Goal: Information Seeking & Learning: Learn about a topic

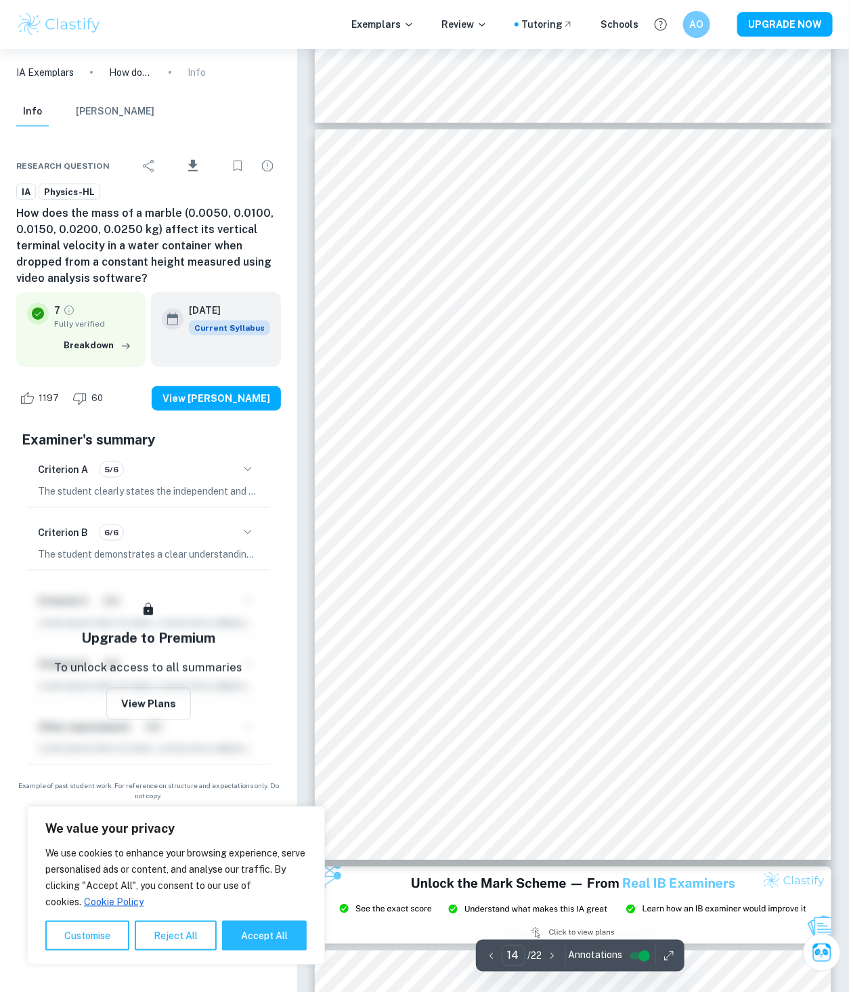
scroll to position [9784, 0]
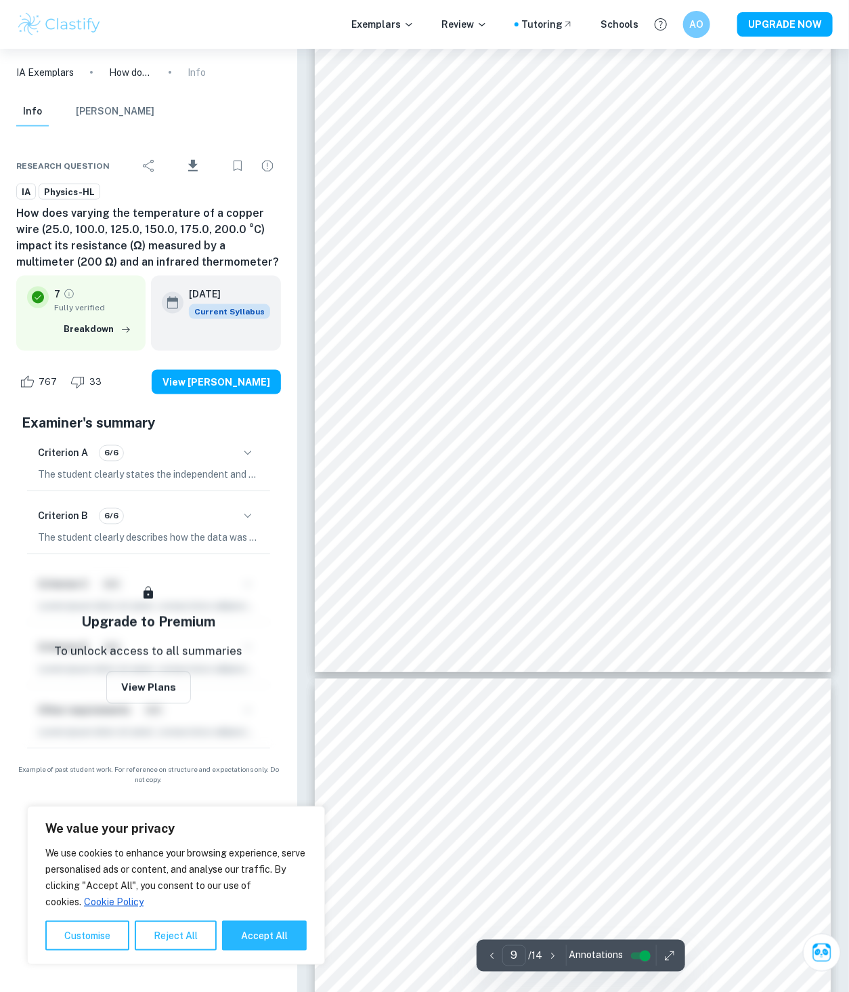
scroll to position [6172, 0]
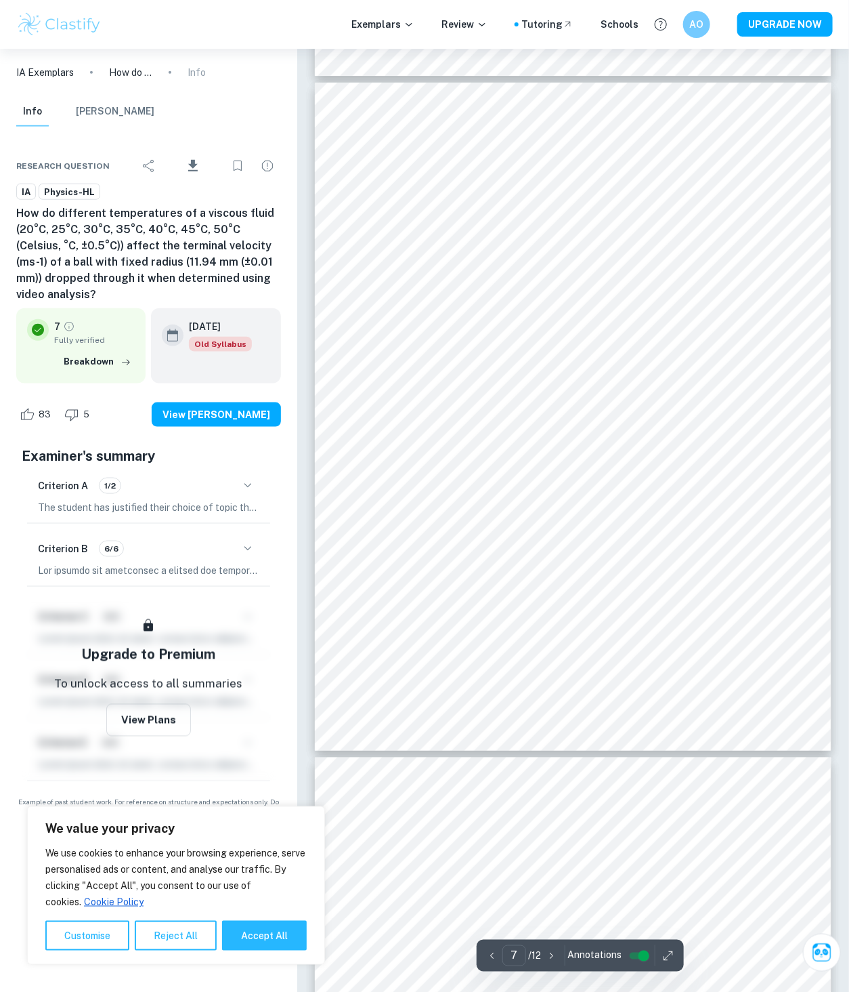
scroll to position [4215, 0]
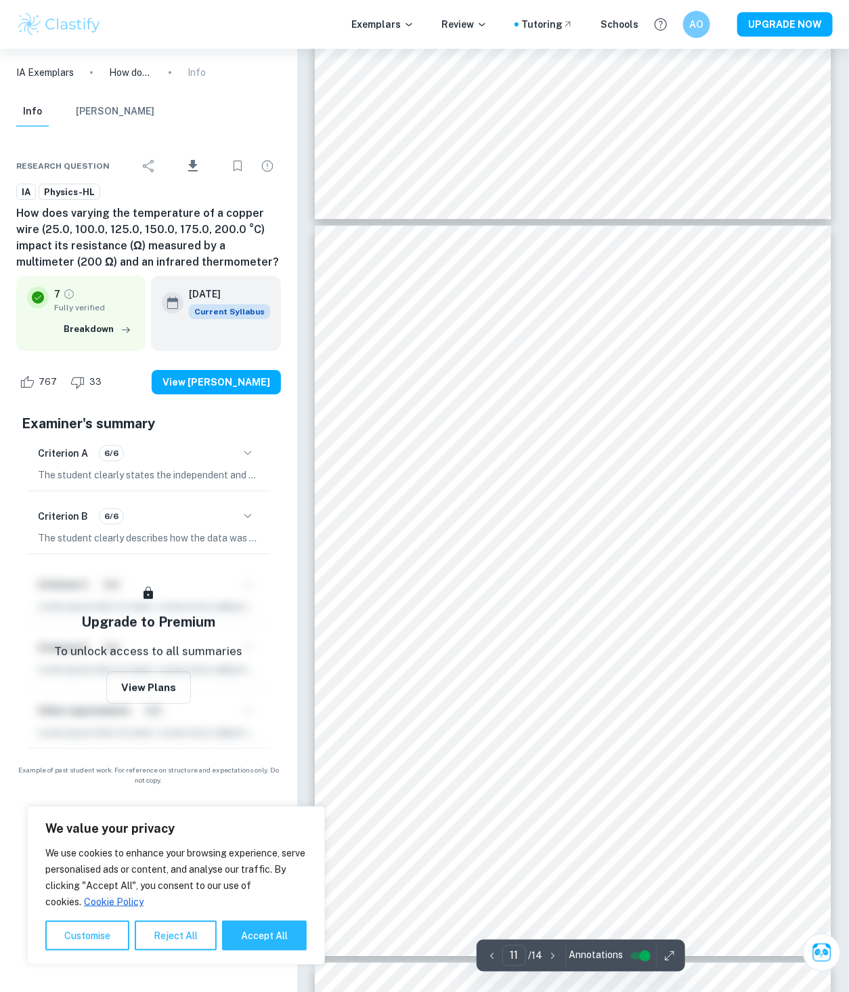
scroll to position [7453, 0]
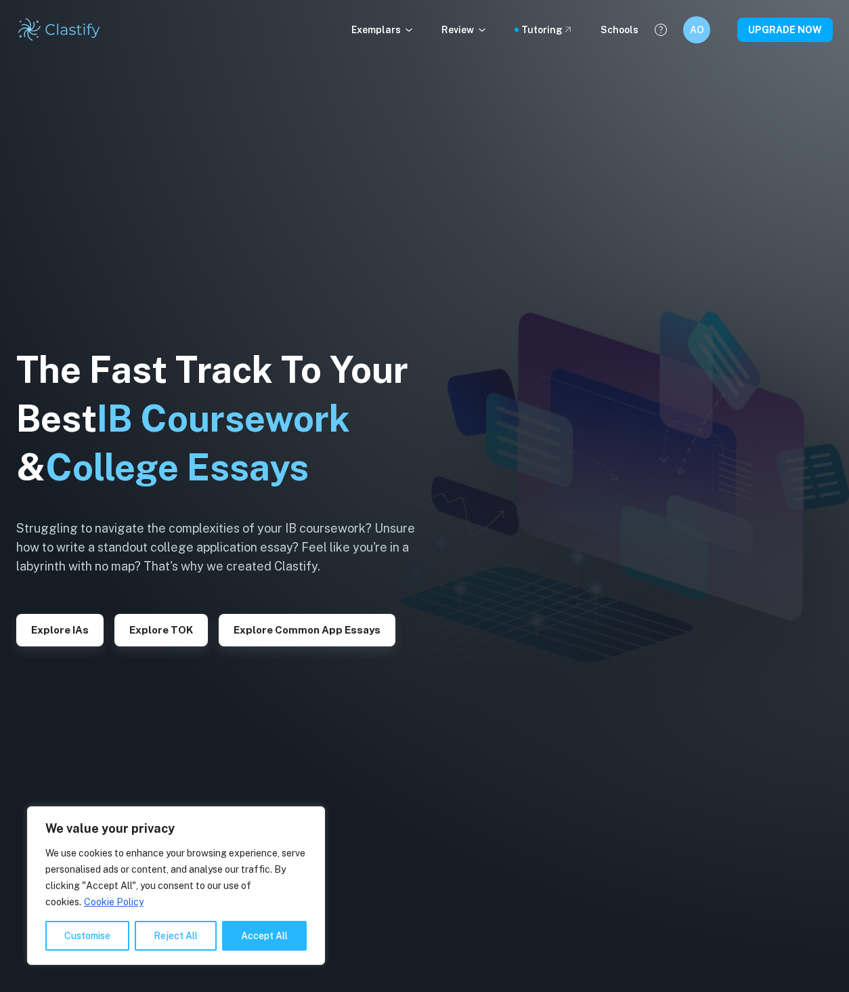
scroll to position [3625, 0]
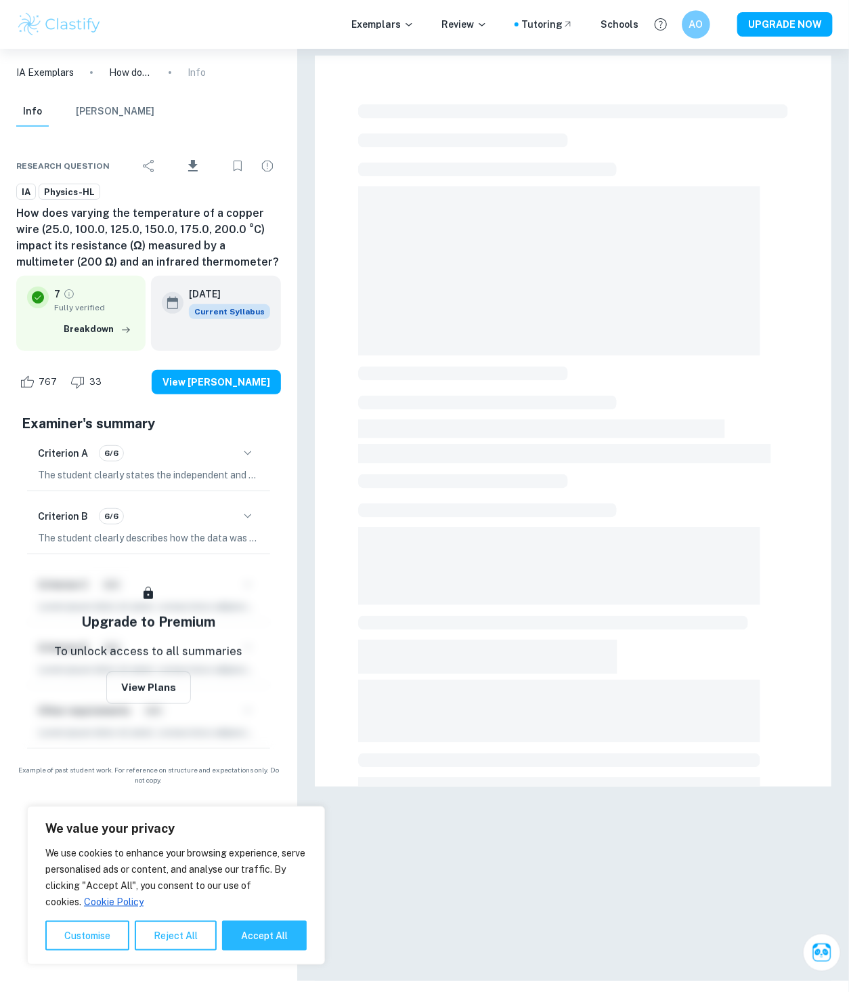
click at [696, 29] on h6 "AO" at bounding box center [696, 25] width 16 height 16
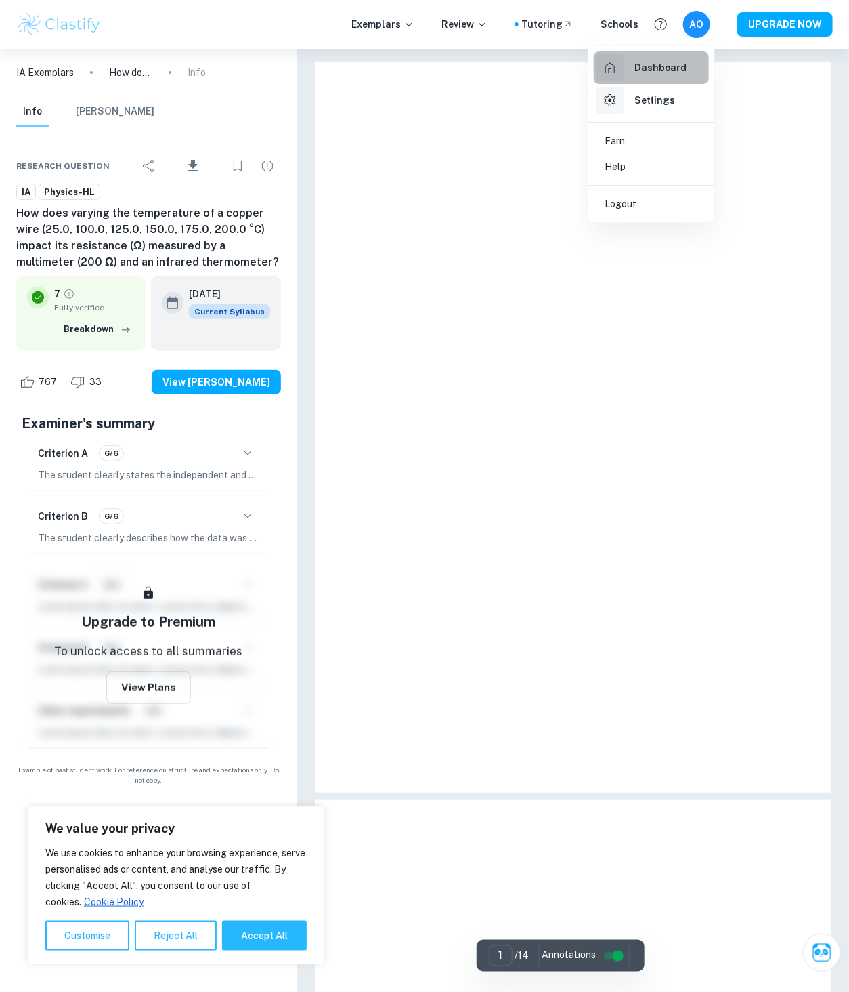
click at [662, 71] on h6 "Dashboard" at bounding box center [661, 67] width 52 height 15
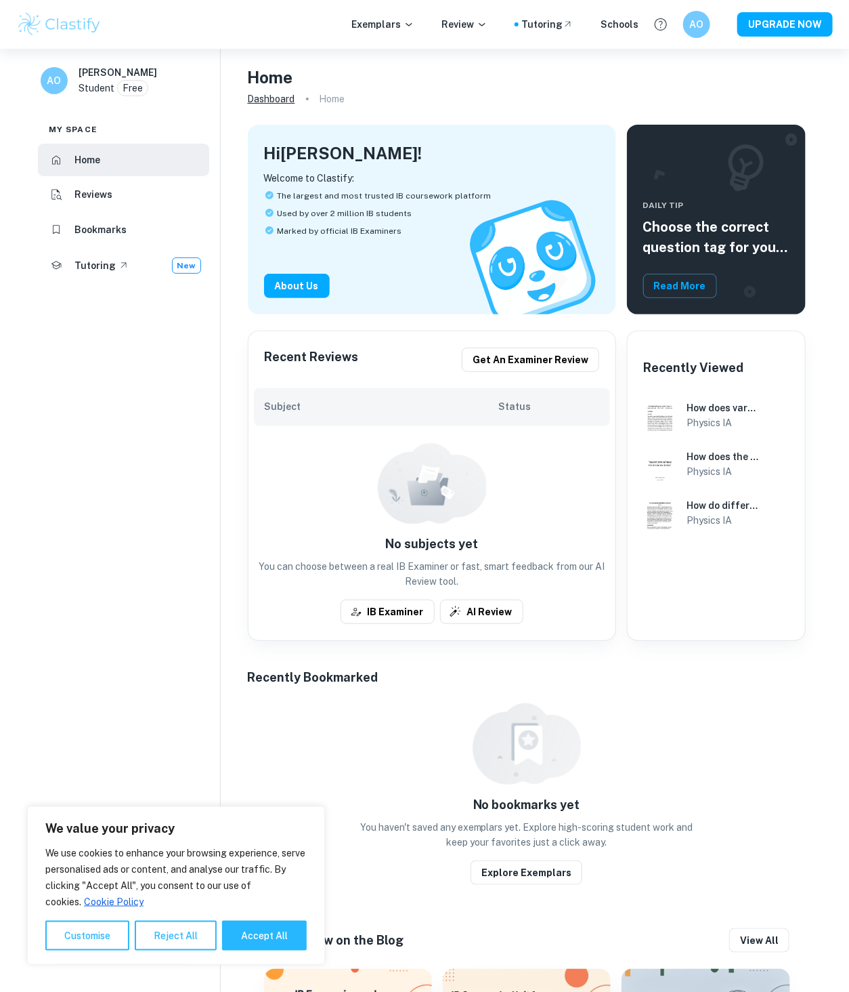
click at [274, 100] on link "Dashboard" at bounding box center [271, 98] width 47 height 19
click at [106, 161] on li "Home" at bounding box center [123, 160] width 171 height 33
click at [707, 24] on div "AO" at bounding box center [696, 24] width 28 height 28
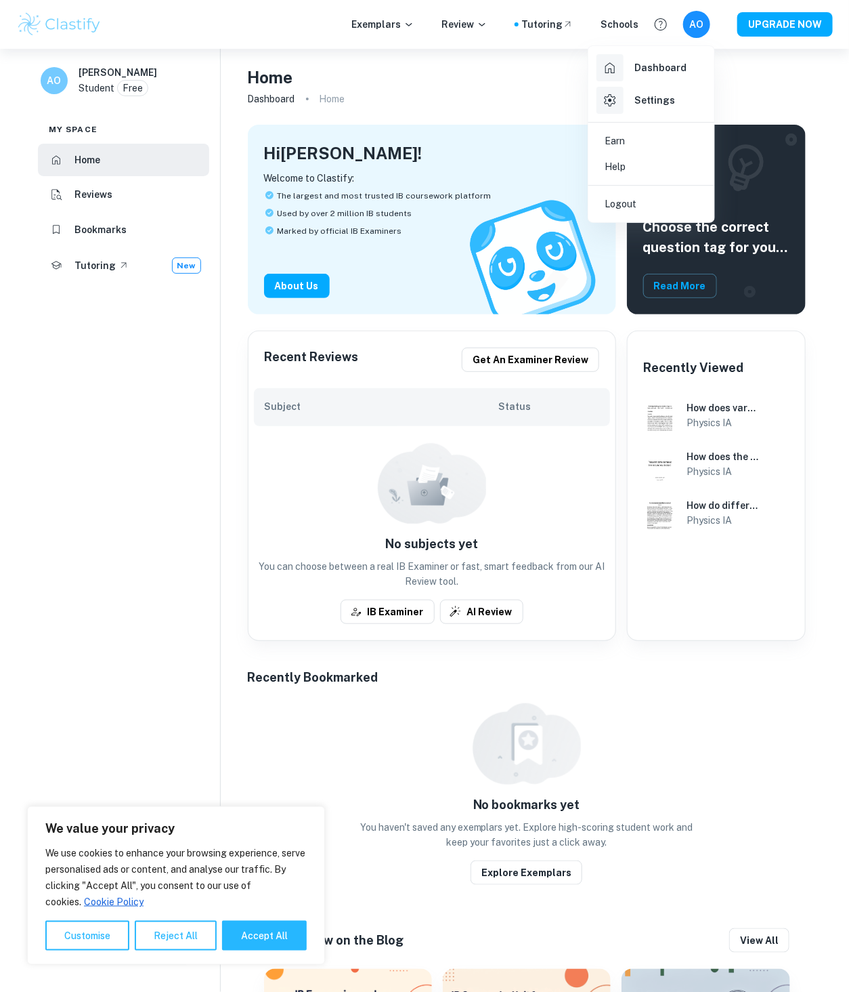
click at [493, 77] on div at bounding box center [424, 496] width 849 height 992
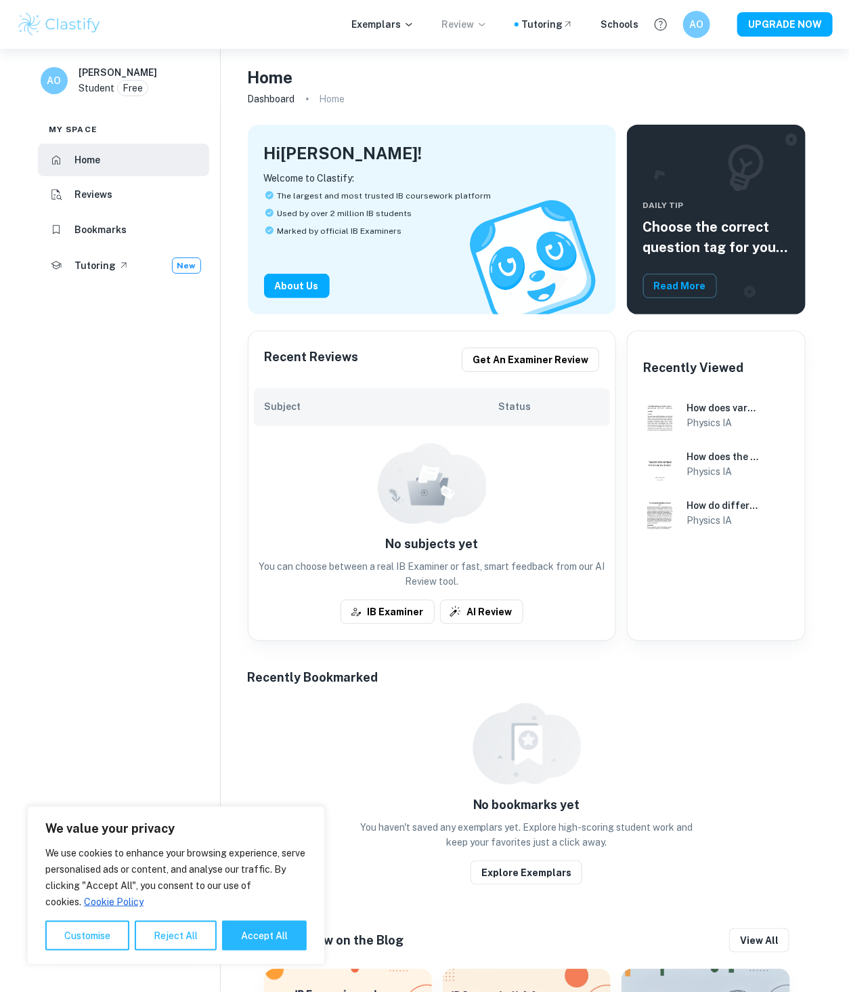
click at [477, 30] on p "Review" at bounding box center [465, 24] width 46 height 15
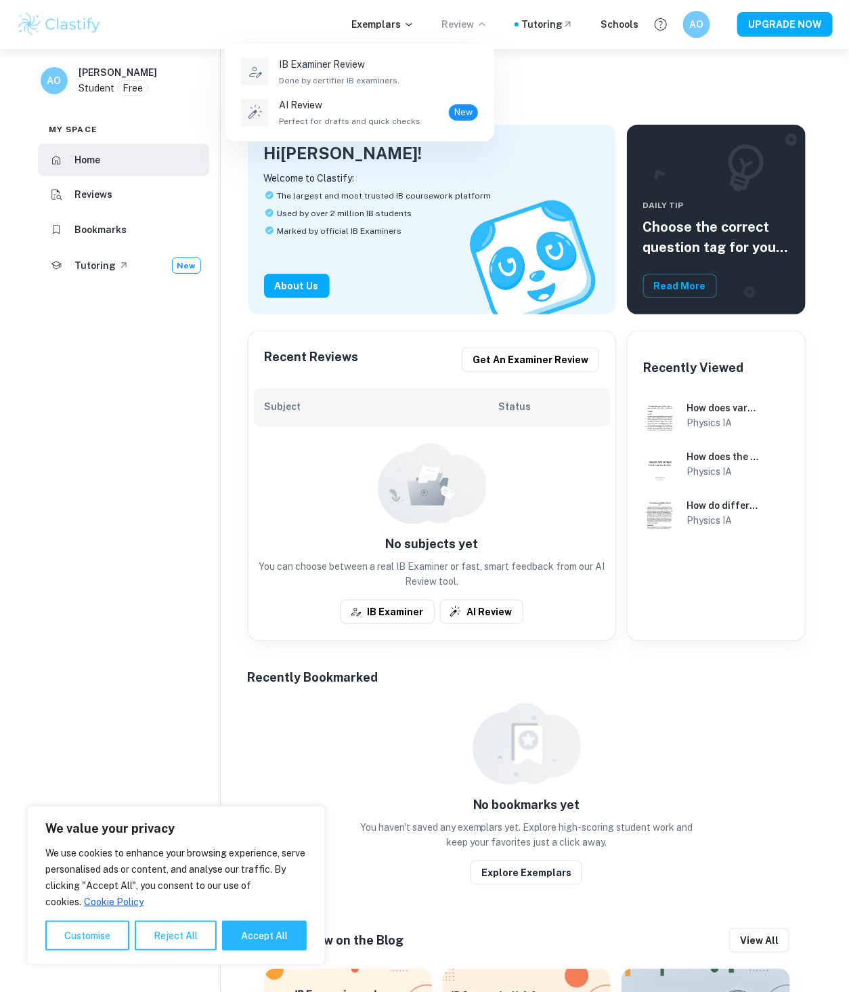
click at [477, 30] on div at bounding box center [424, 496] width 849 height 992
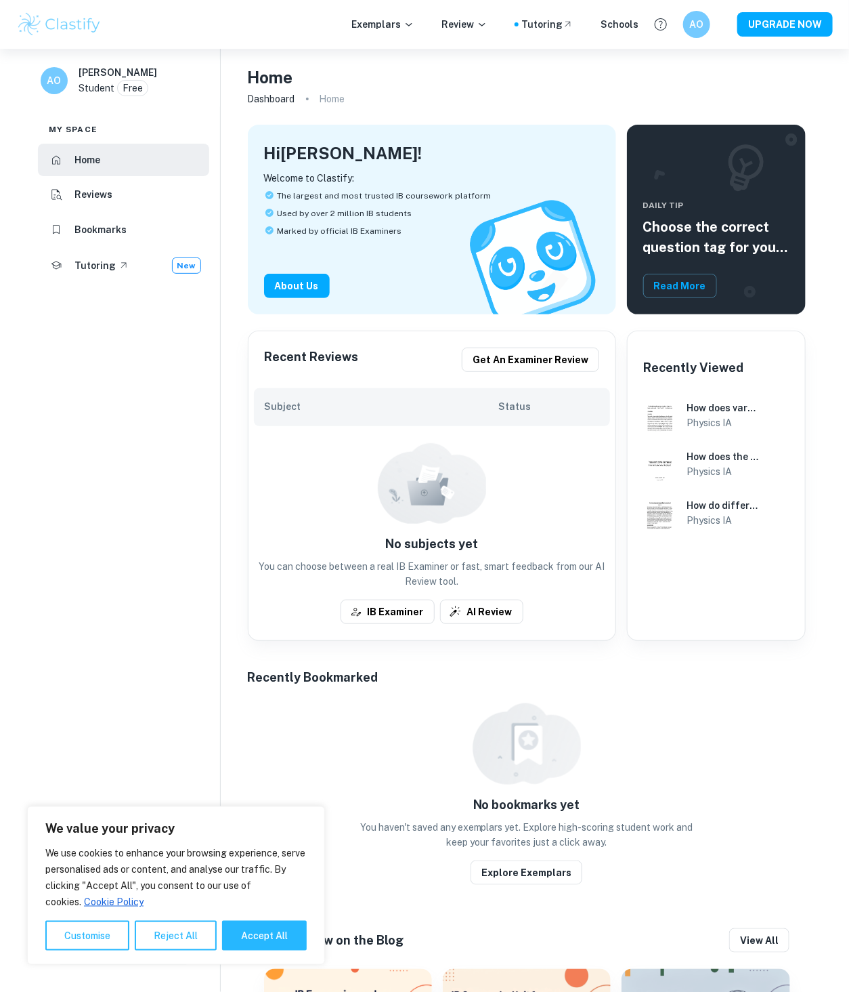
click at [402, 23] on p "Exemplars" at bounding box center [383, 24] width 63 height 15
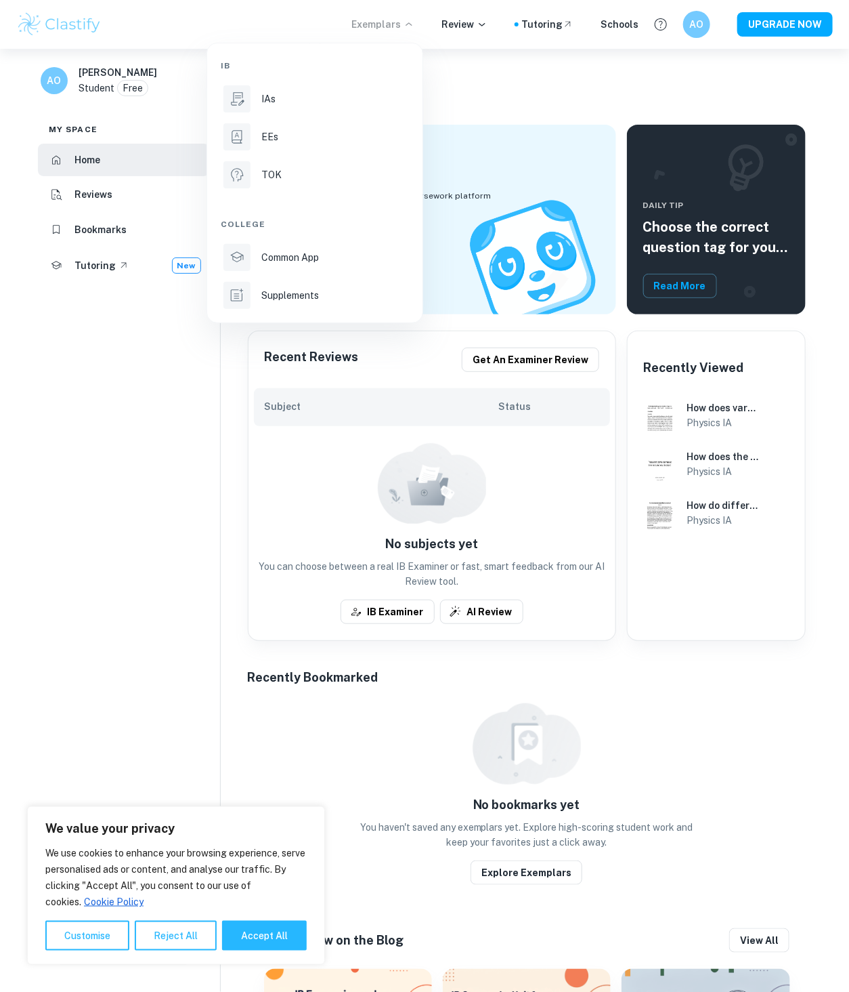
click at [402, 23] on div at bounding box center [424, 496] width 849 height 992
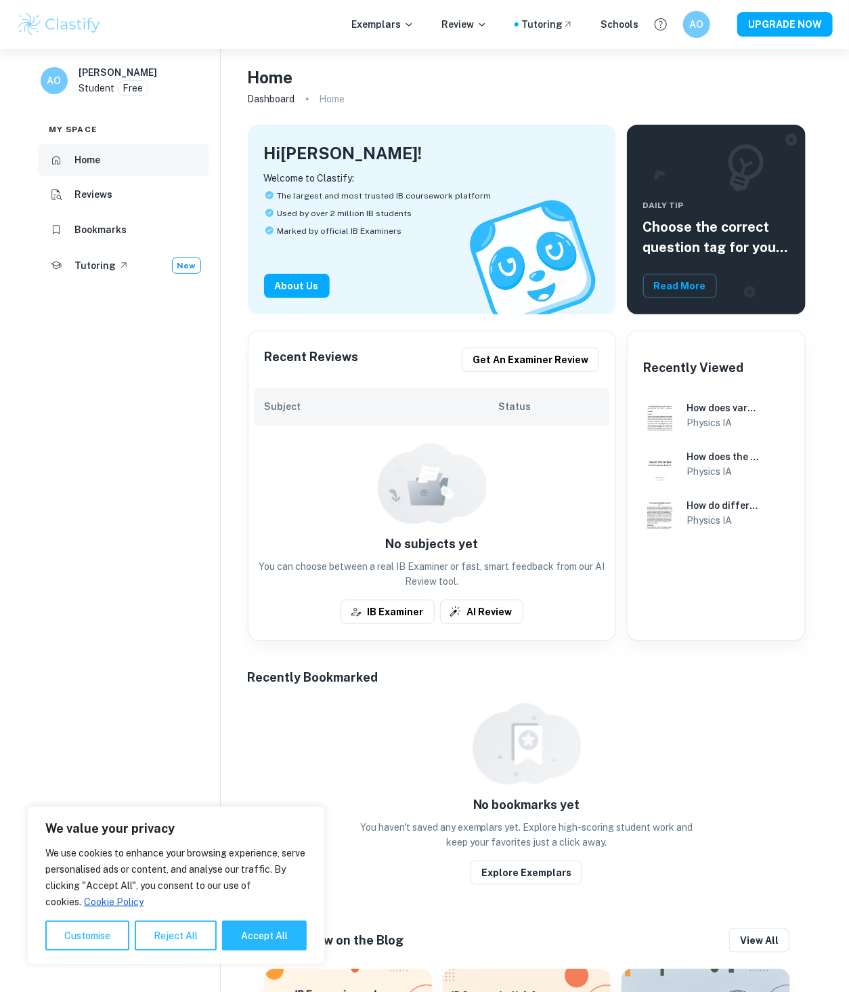
drag, startPoint x: 113, startPoint y: 138, endPoint x: 110, endPoint y: 147, distance: 9.4
click at [112, 141] on div "My space Home Reviews Bookmarks Tutoring New" at bounding box center [123, 194] width 193 height 175
click at [110, 163] on li "Home" at bounding box center [123, 160] width 171 height 33
click at [263, 944] on button "Accept All" at bounding box center [264, 936] width 85 height 30
checkbox input "true"
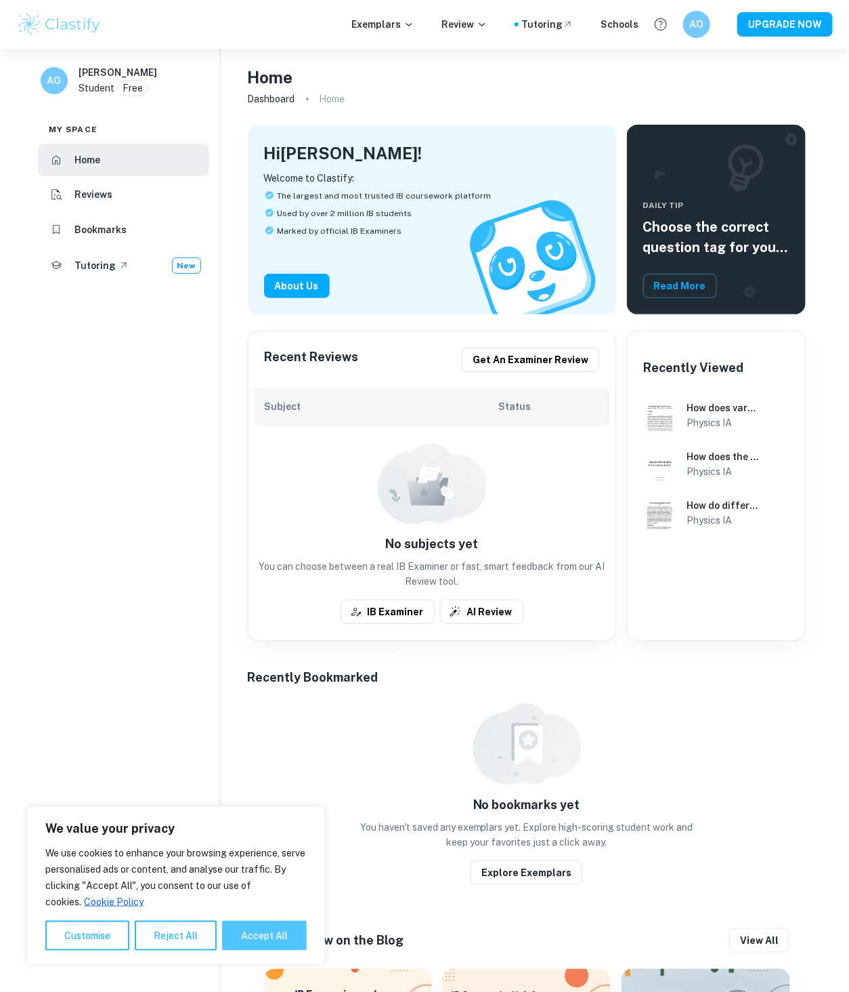
checkbox input "true"
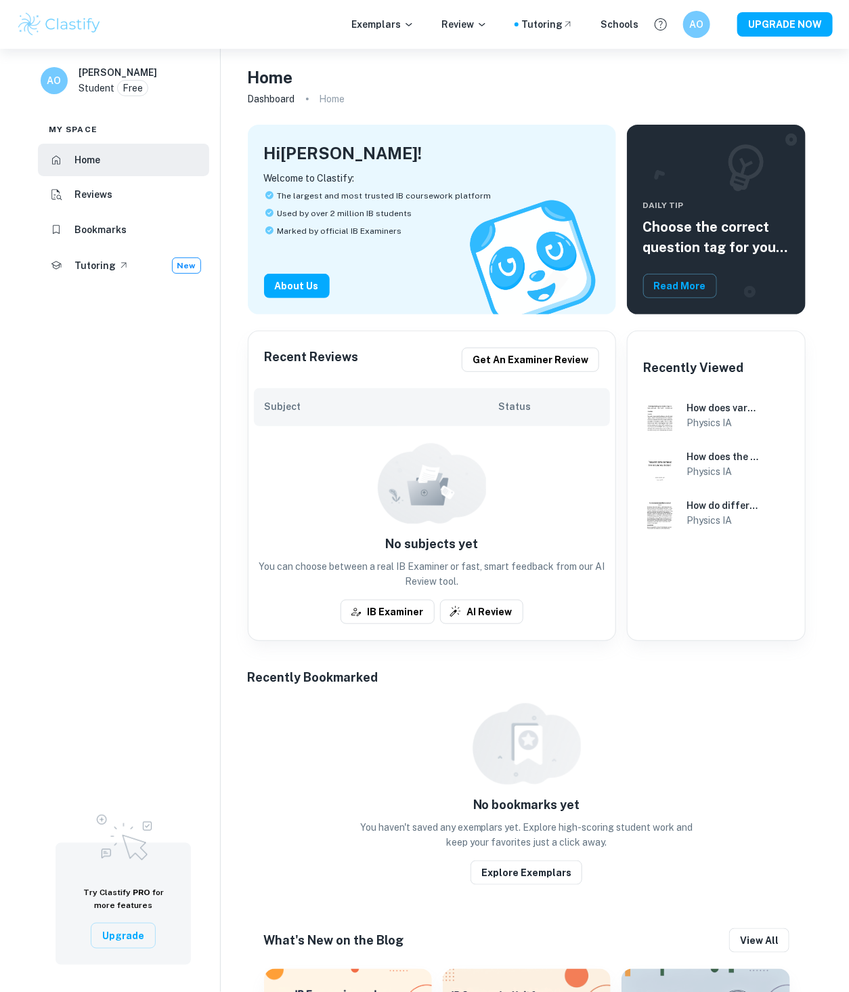
click at [48, 91] on div "AO" at bounding box center [54, 80] width 27 height 27
click at [55, 86] on h6 "AO" at bounding box center [55, 80] width 16 height 15
click at [394, 32] on div "Exemplars Review Tutoring Schools AO UPGRADE NOW" at bounding box center [424, 24] width 849 height 27
click at [397, 24] on p "Exemplars" at bounding box center [383, 24] width 63 height 15
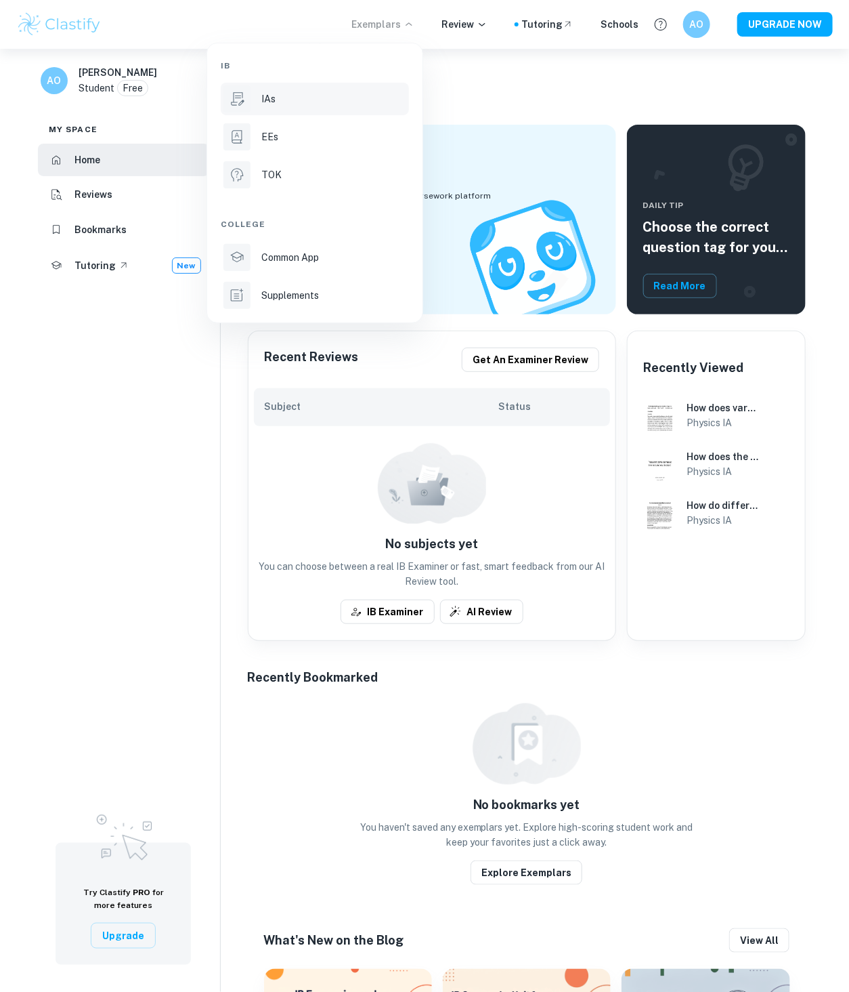
click at [302, 100] on div "IAs" at bounding box center [333, 98] width 145 height 15
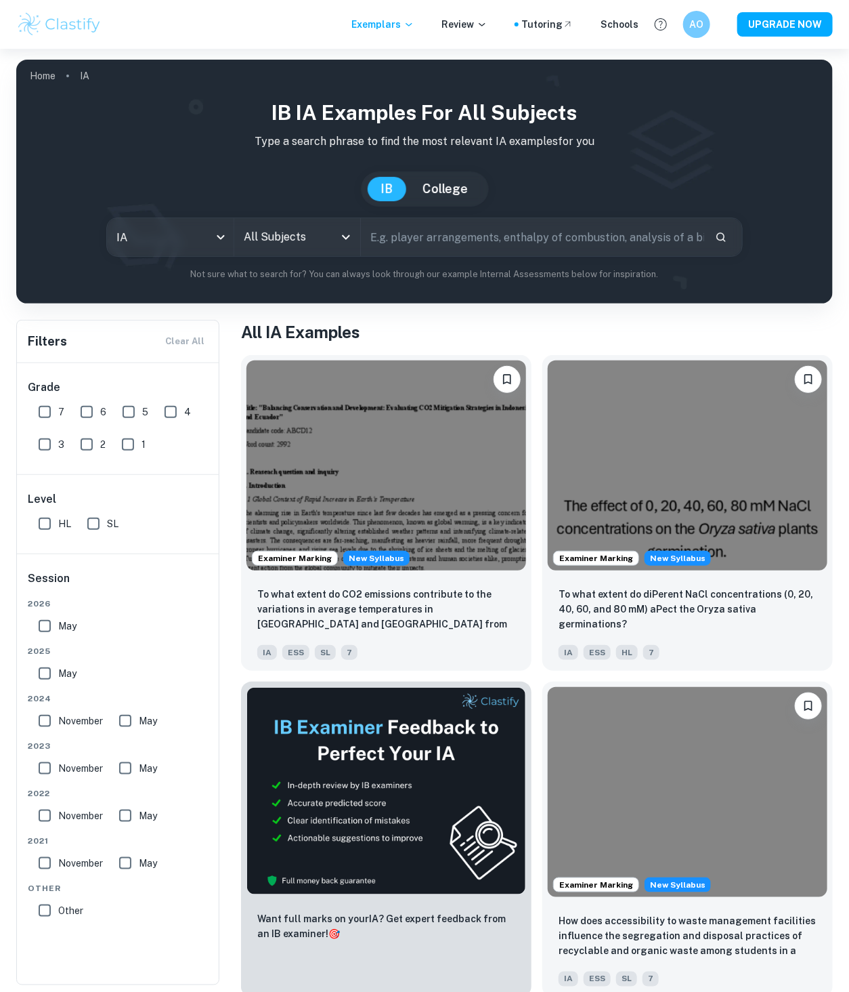
click at [443, 247] on input "text" at bounding box center [532, 237] width 343 height 38
type input "Physics"
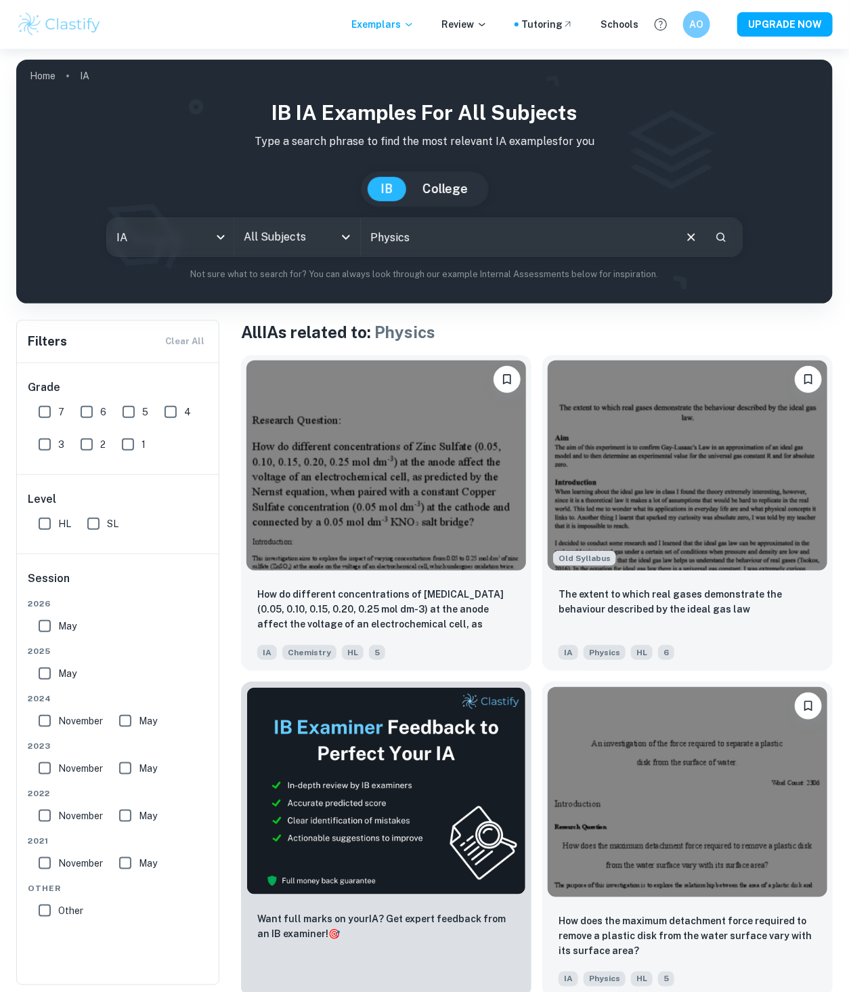
drag, startPoint x: 125, startPoint y: 412, endPoint x: 91, endPoint y: 416, distance: 34.8
click at [125, 413] on input "5" at bounding box center [128, 411] width 27 height 27
checkbox input "true"
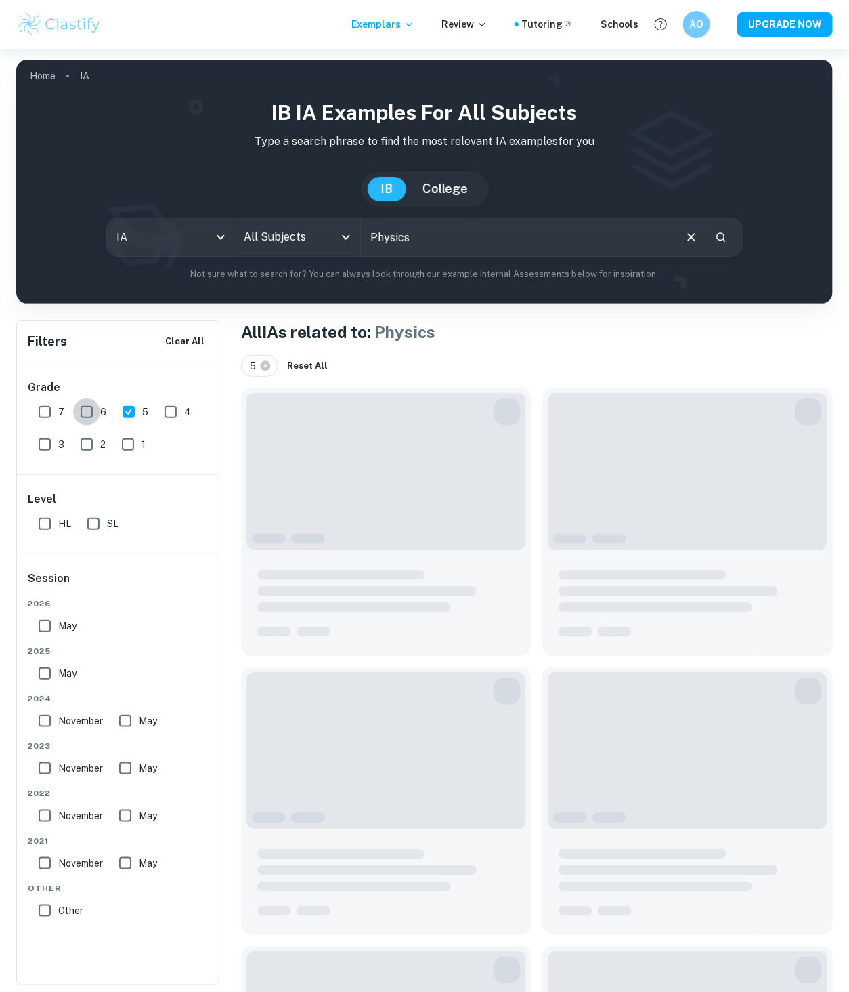
click at [89, 416] on input "6" at bounding box center [86, 411] width 27 height 27
checkbox input "true"
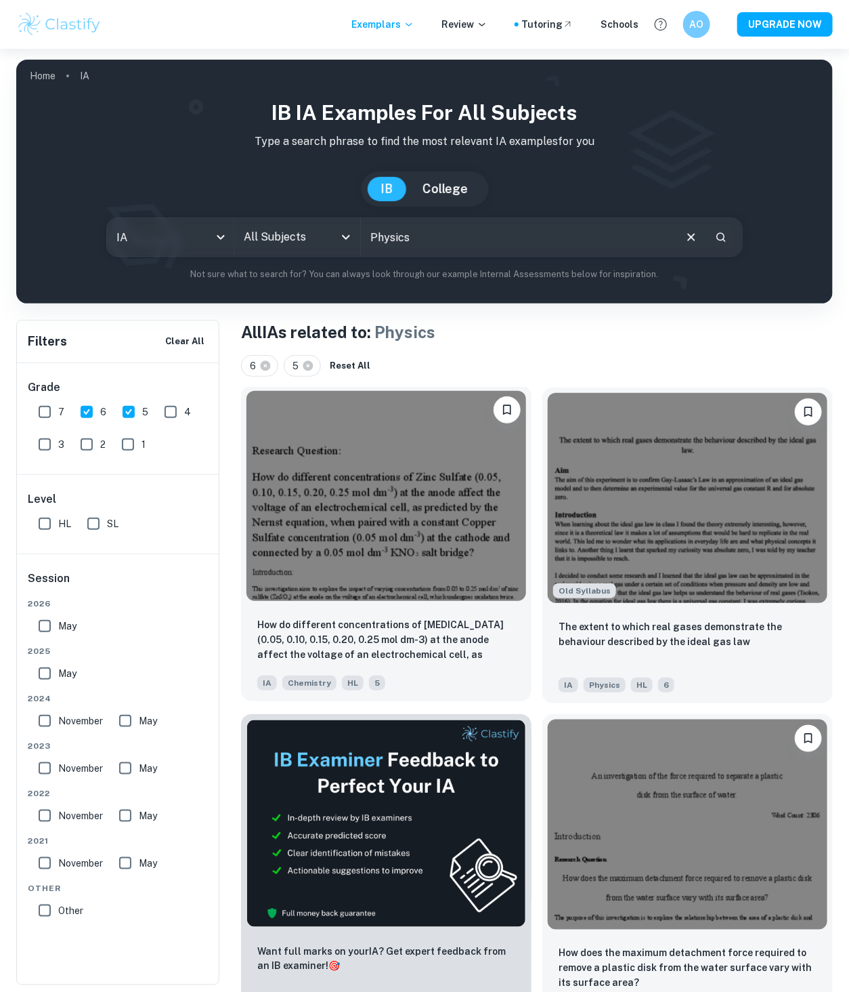
click at [475, 526] on img at bounding box center [387, 496] width 280 height 210
drag, startPoint x: 481, startPoint y: 245, endPoint x: 442, endPoint y: 206, distance: 55.6
click at [482, 245] on input "Physics" at bounding box center [517, 237] width 312 height 38
click at [728, 236] on button "Search" at bounding box center [721, 237] width 23 height 23
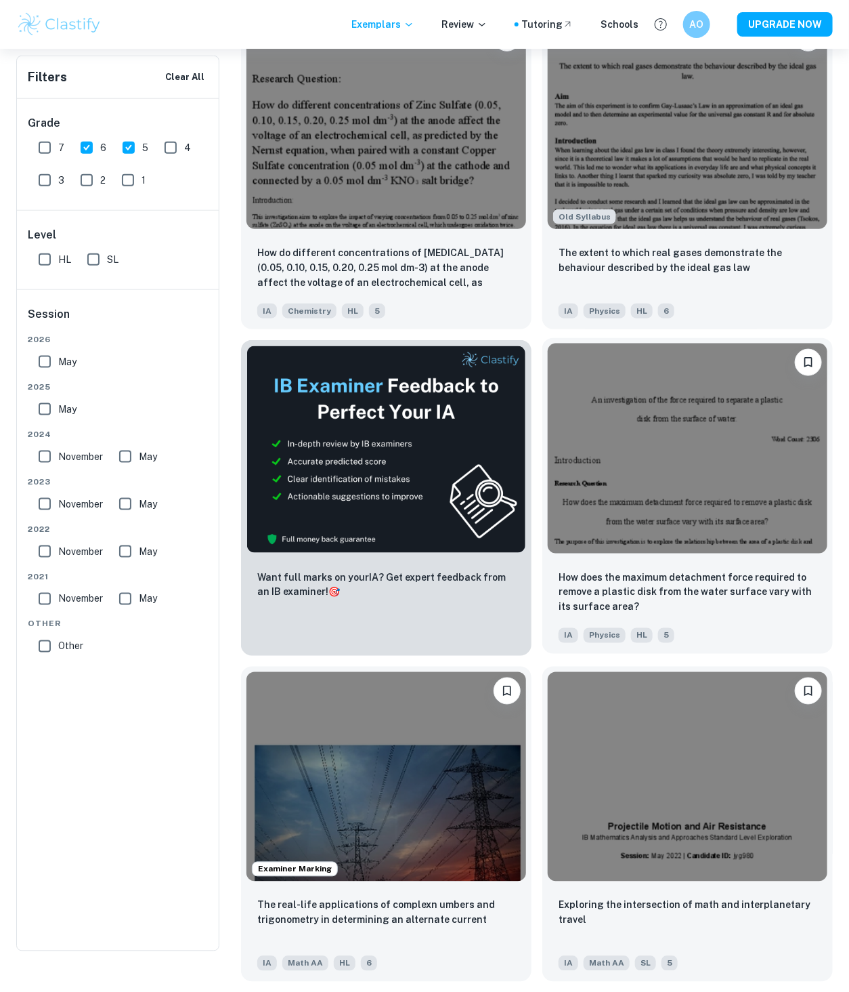
scroll to position [376, 0]
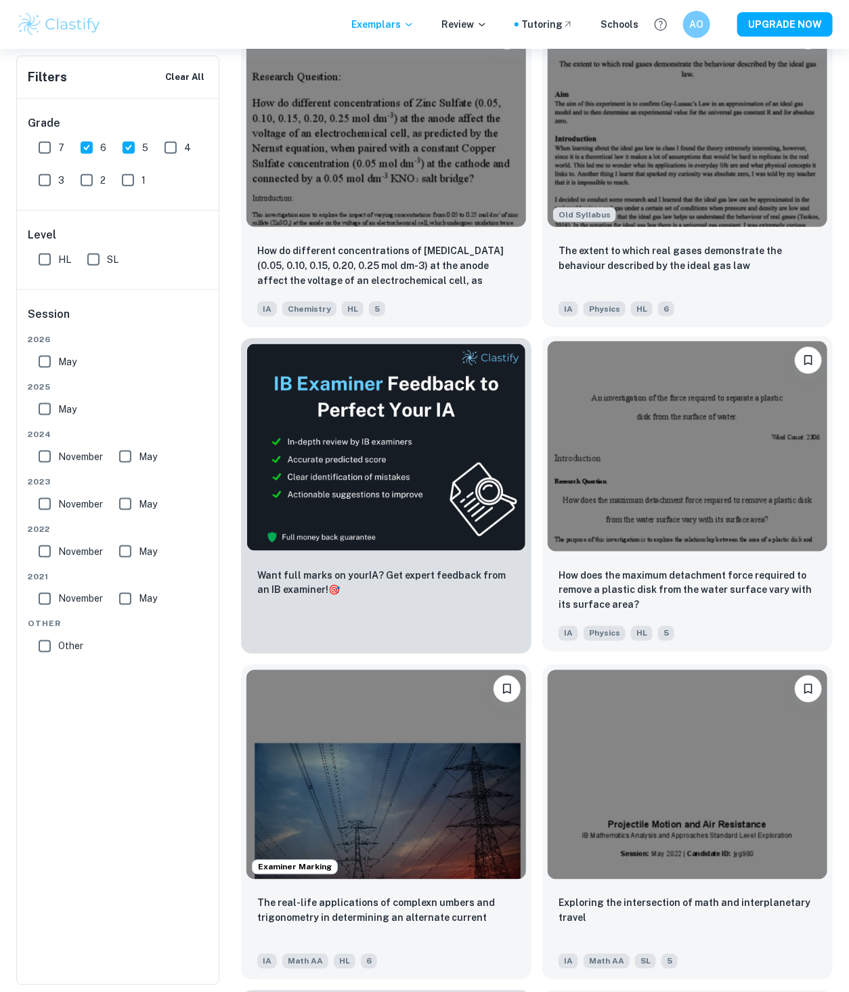
click at [755, 480] on img at bounding box center [688, 446] width 280 height 210
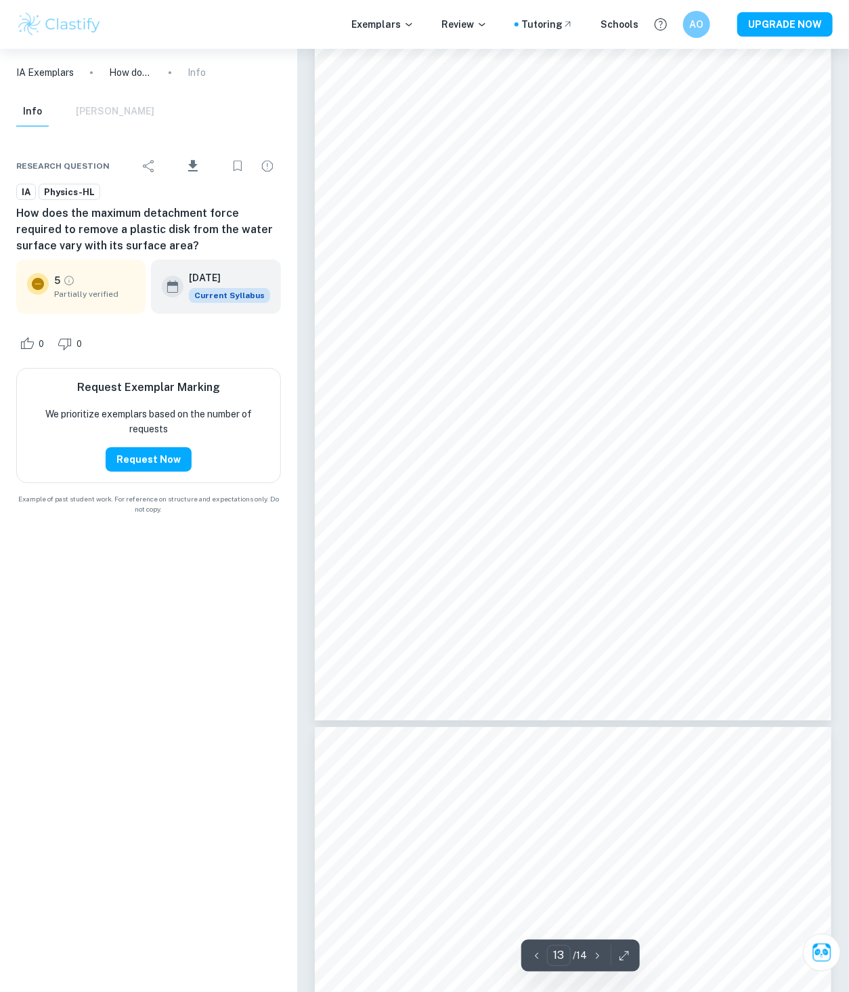
scroll to position [9114, 0]
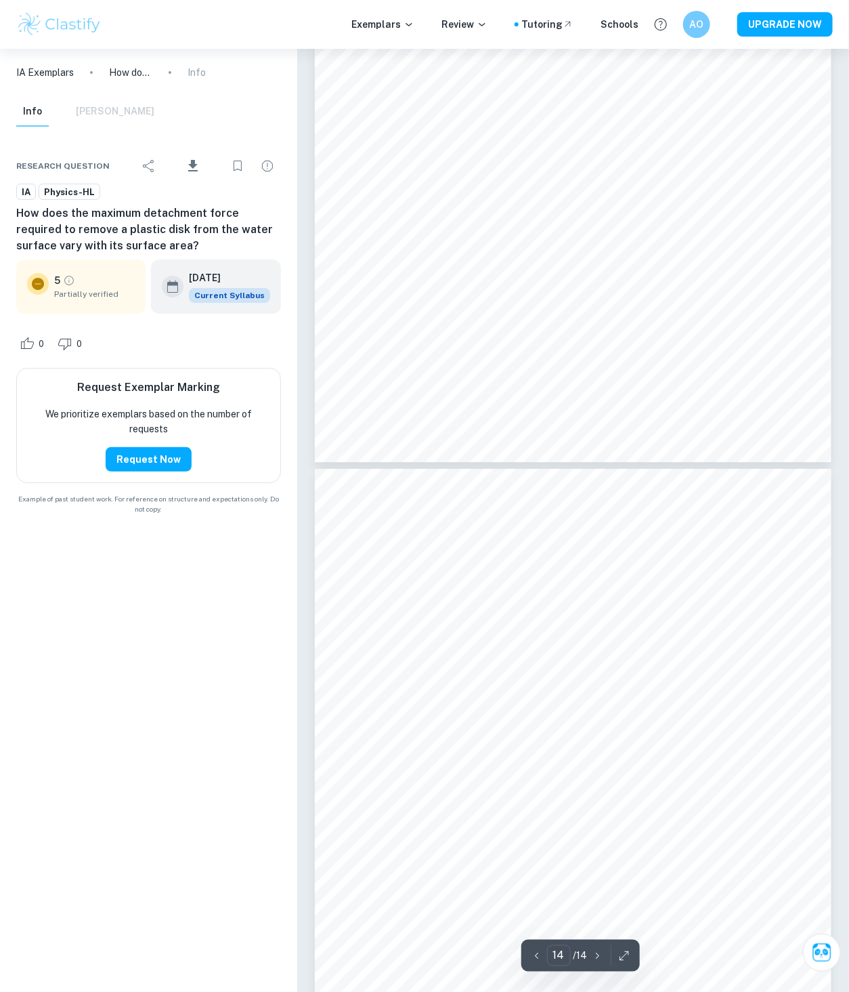
type input "13"
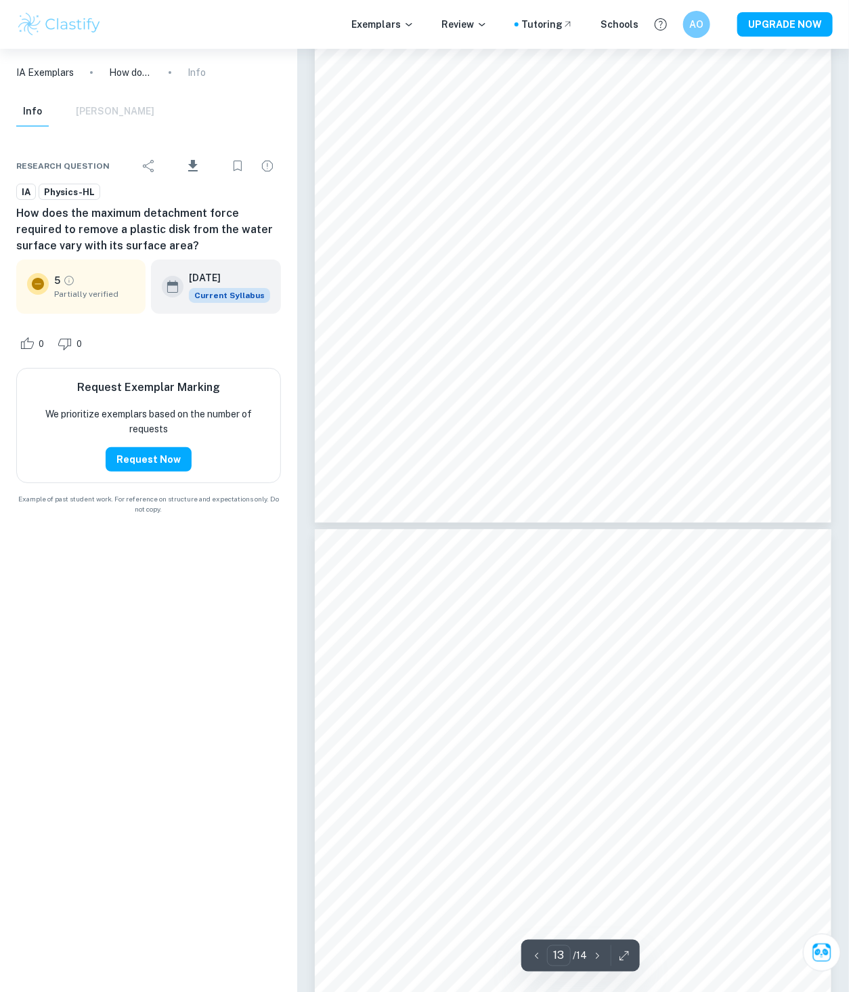
scroll to position [9339, 0]
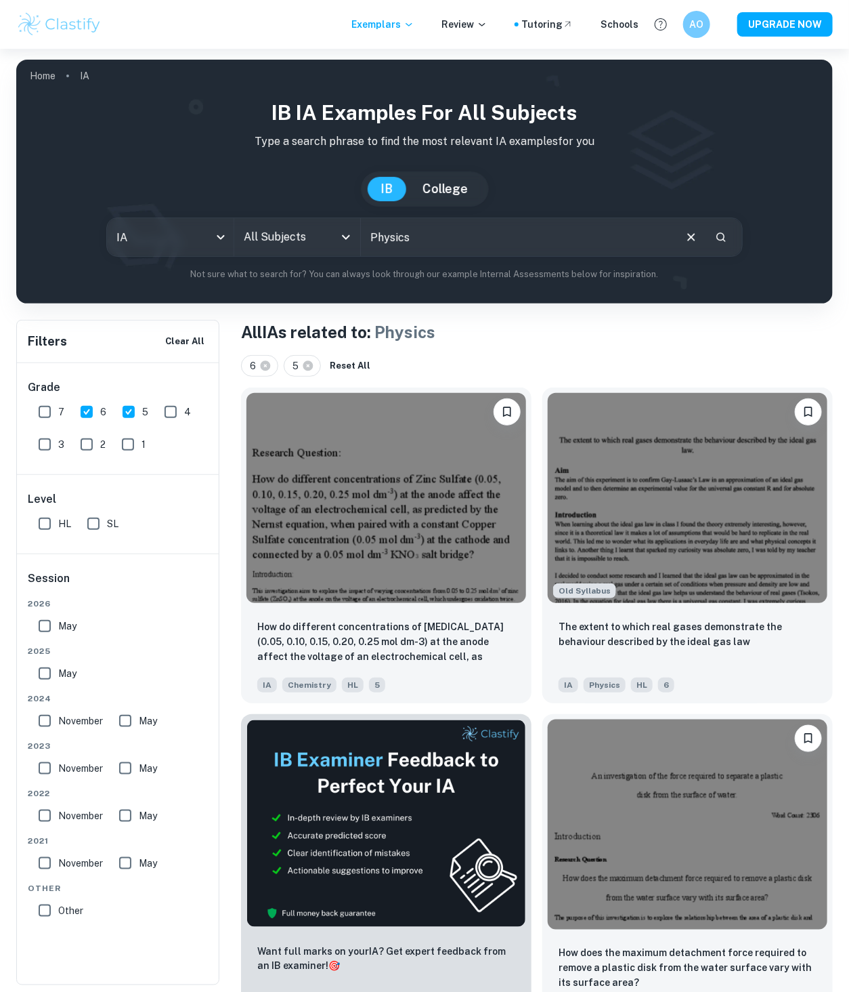
drag, startPoint x: 136, startPoint y: 417, endPoint x: 200, endPoint y: 425, distance: 64.2
click at [136, 417] on input "5" at bounding box center [128, 411] width 27 height 27
checkbox input "false"
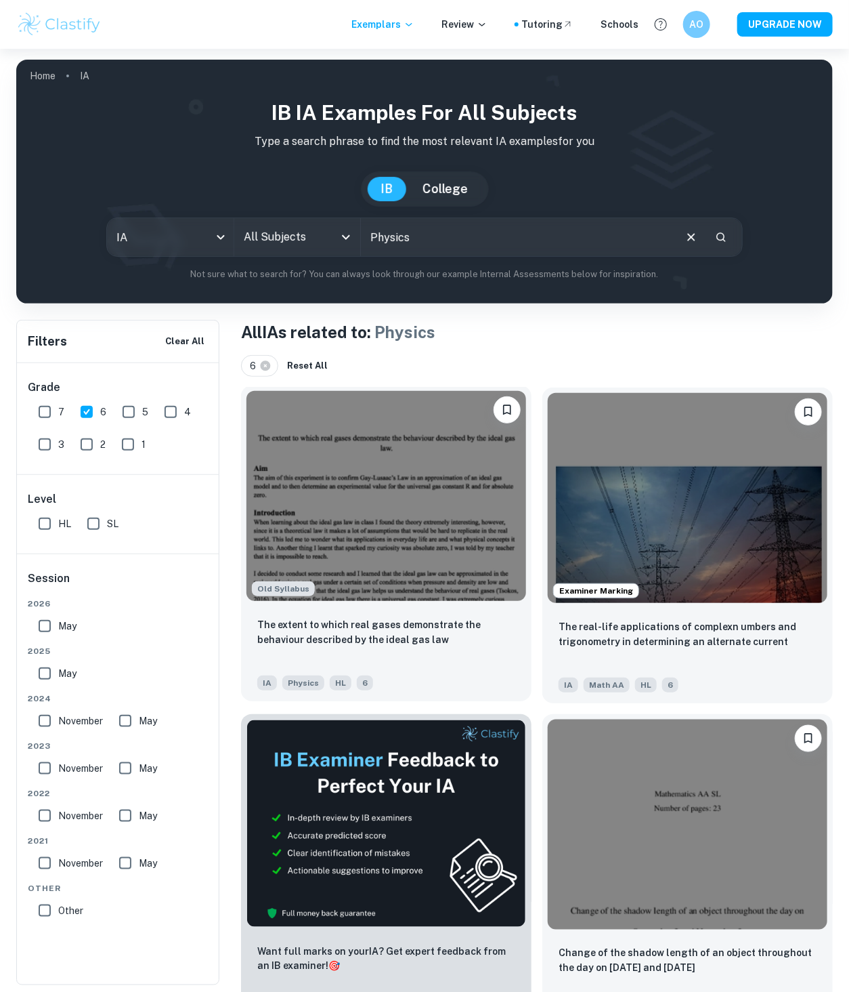
click at [357, 507] on img at bounding box center [387, 496] width 280 height 210
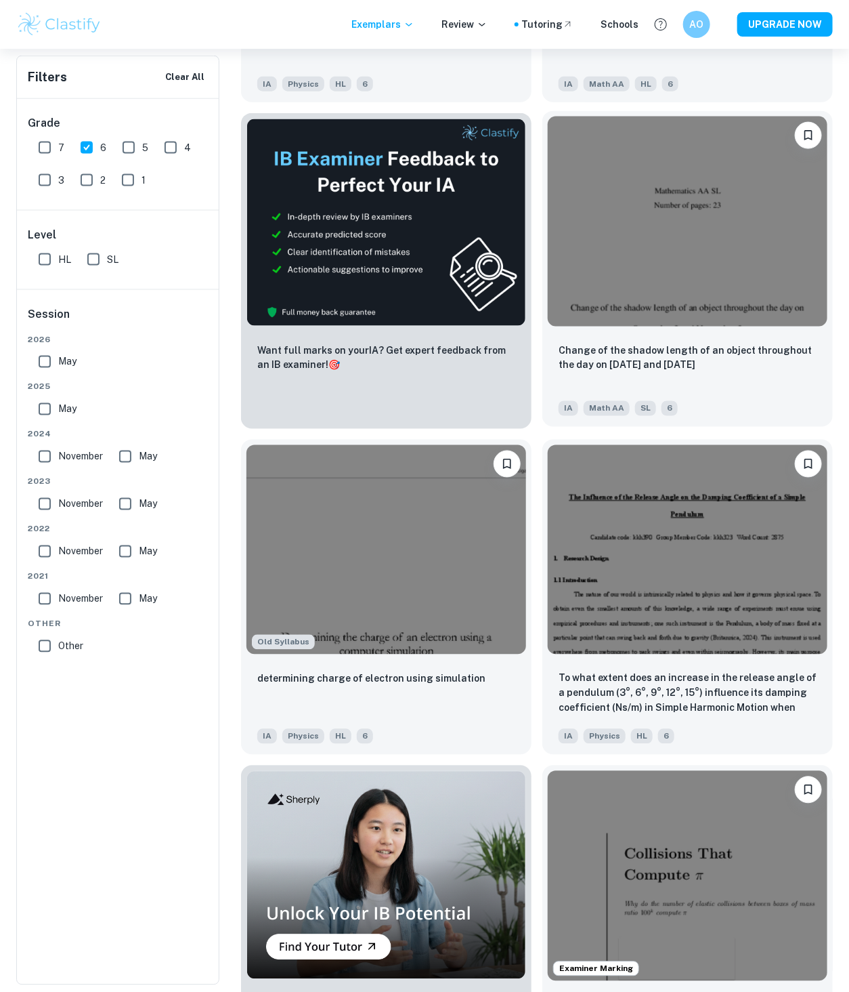
scroll to position [602, 0]
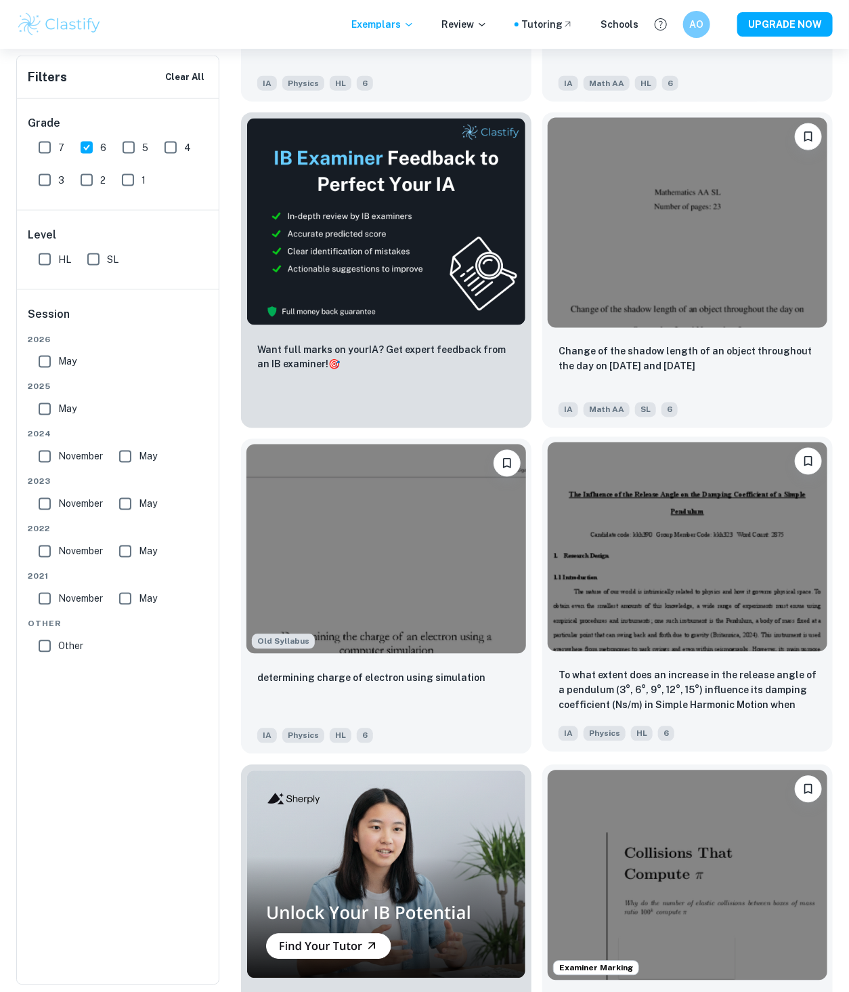
click at [669, 535] on img at bounding box center [688, 547] width 280 height 210
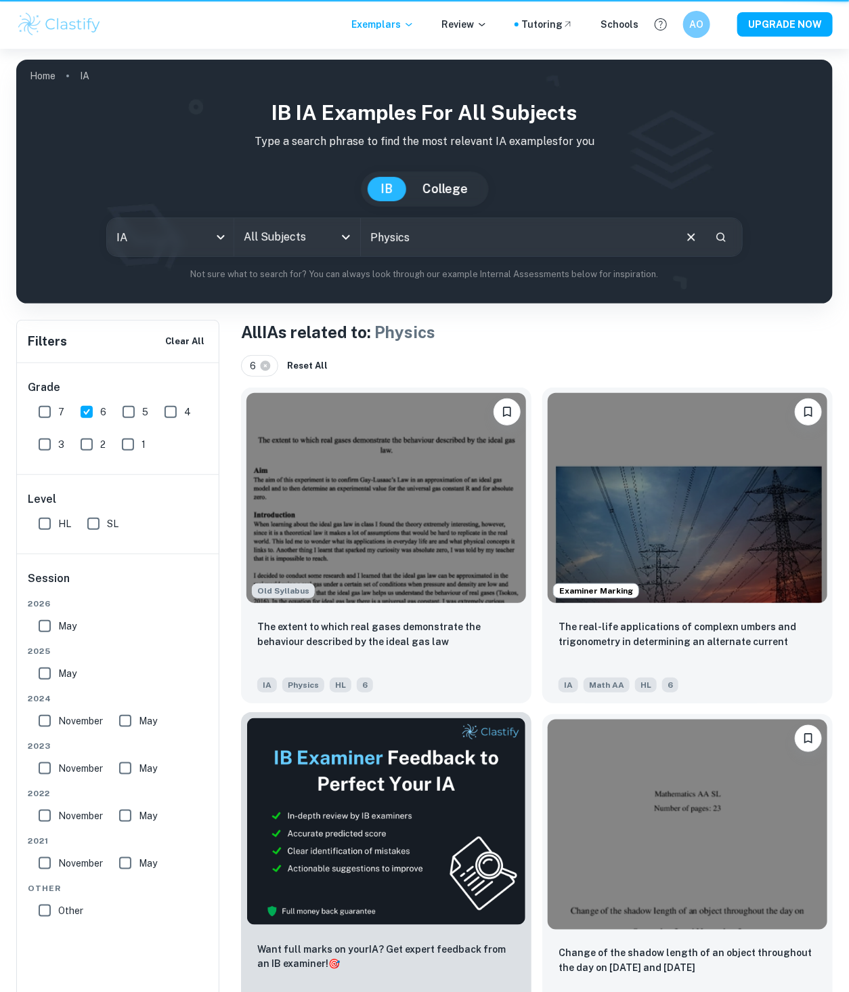
scroll to position [602, 0]
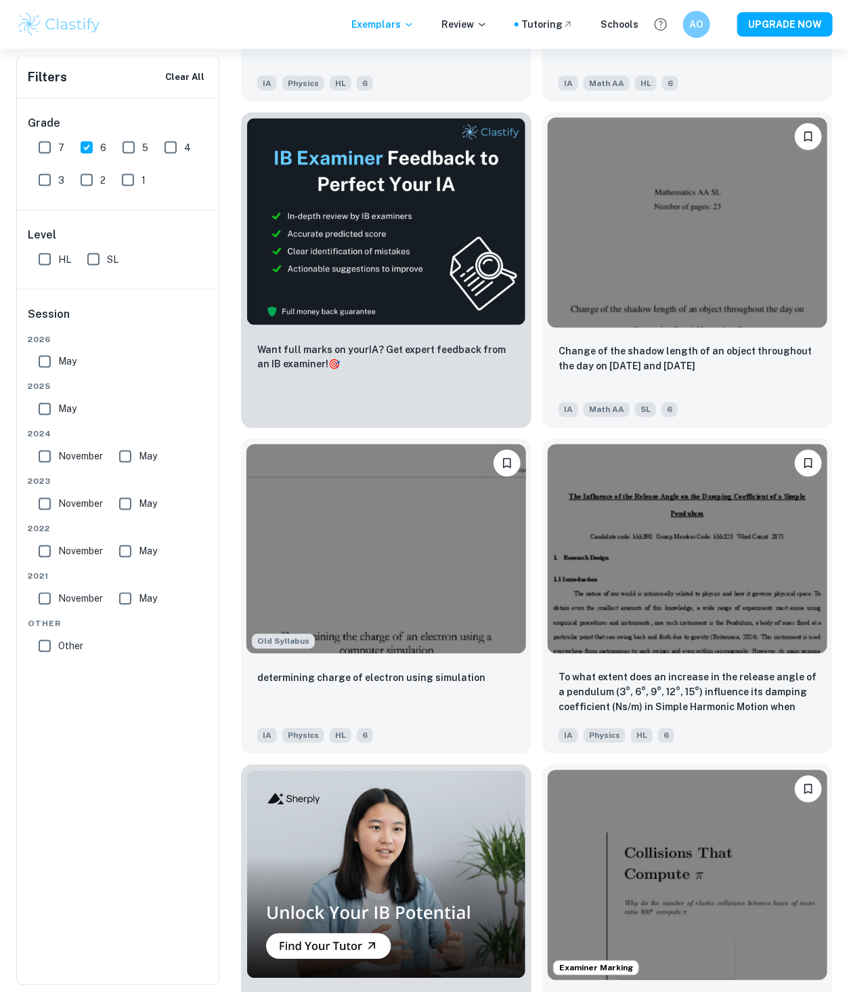
click at [39, 404] on input "May" at bounding box center [44, 409] width 27 height 27
checkbox input "true"
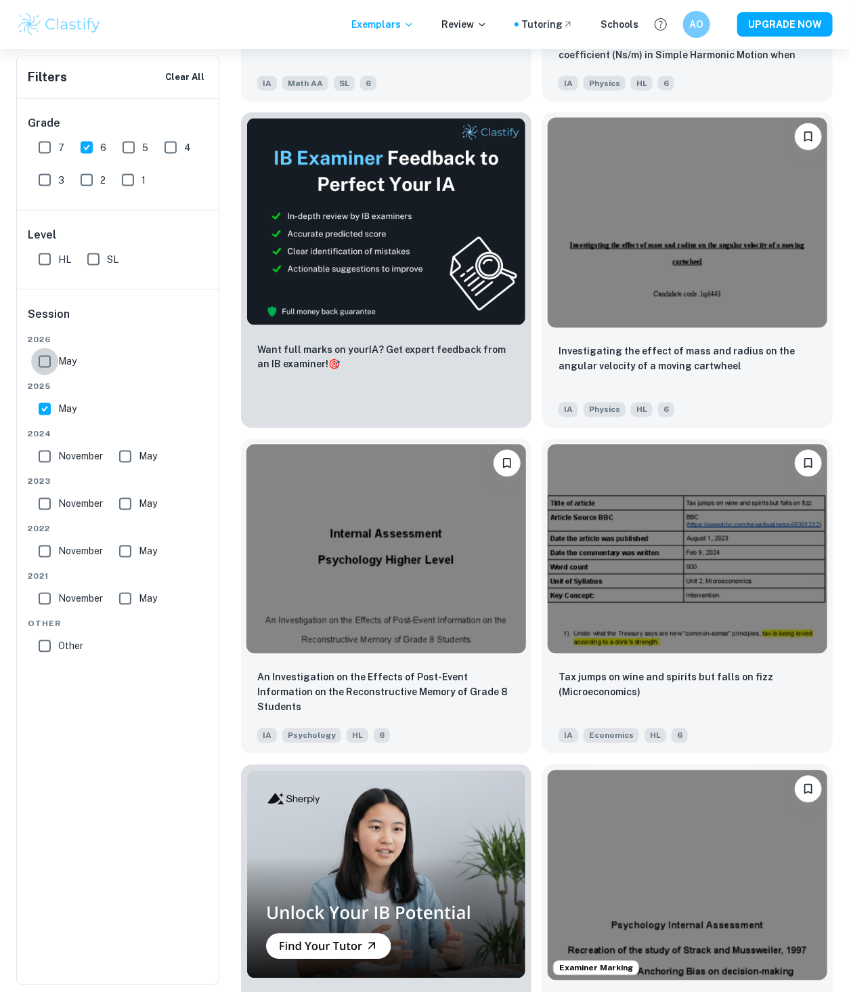
click at [41, 360] on input "May" at bounding box center [44, 361] width 27 height 27
checkbox input "true"
click at [782, 275] on img at bounding box center [688, 221] width 280 height 210
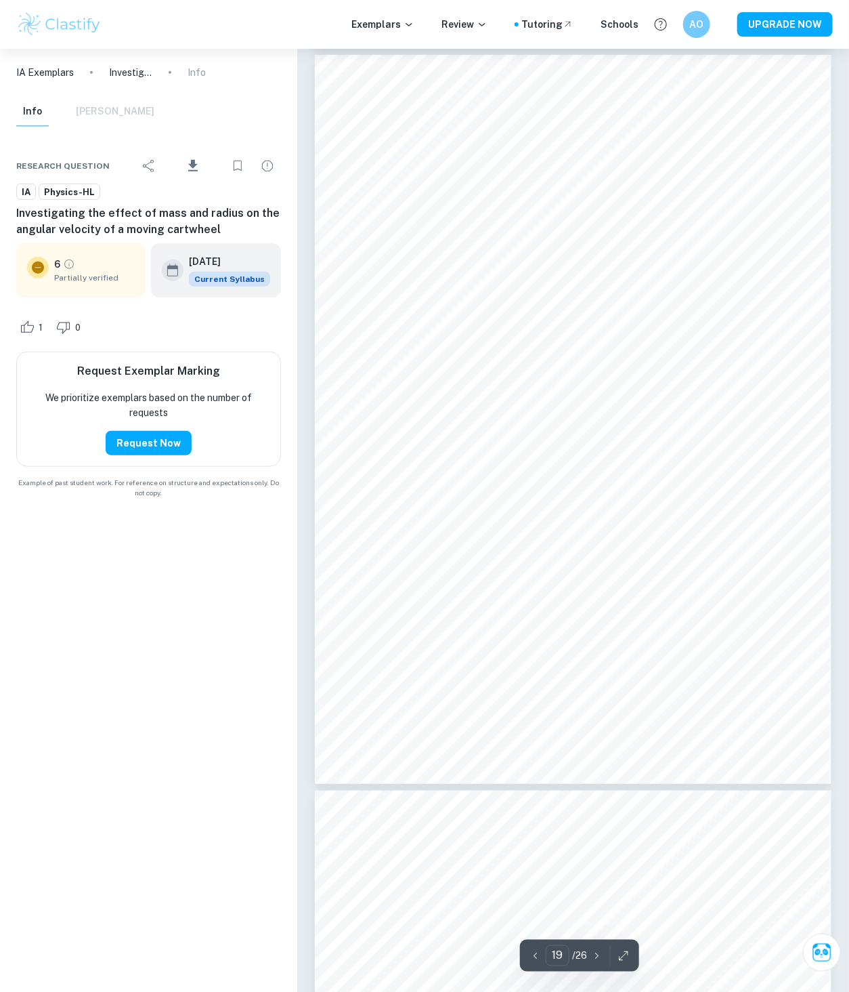
scroll to position [13623, 0]
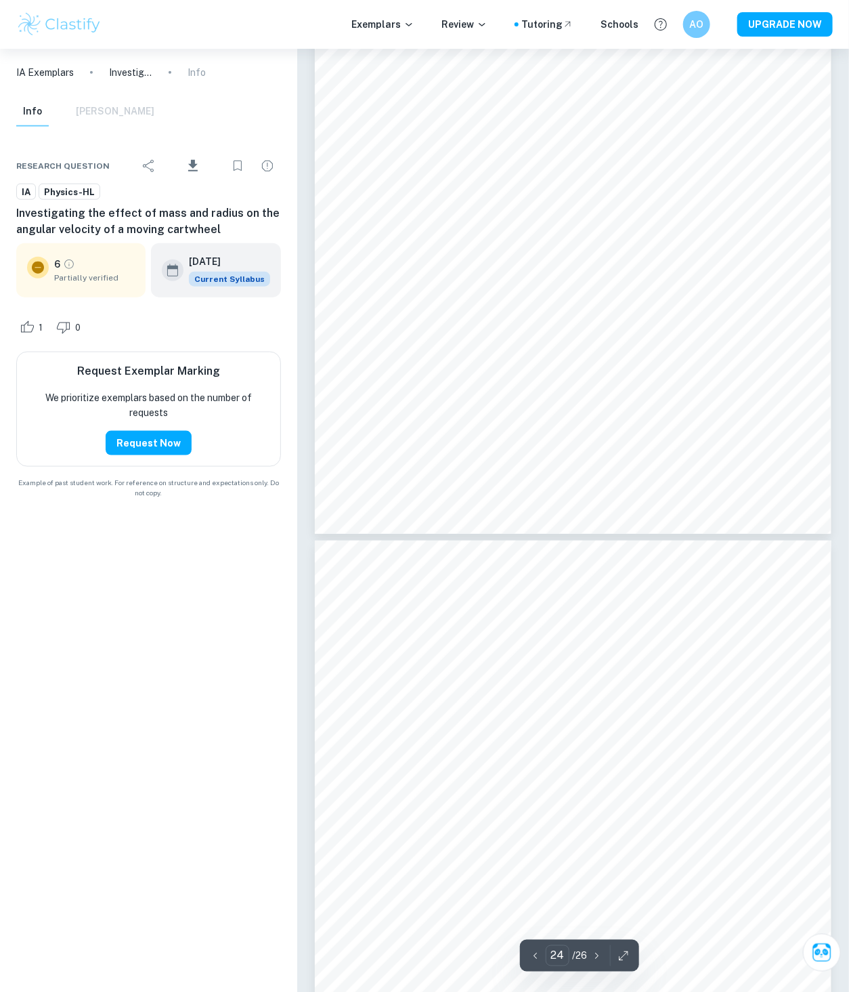
type input "25"
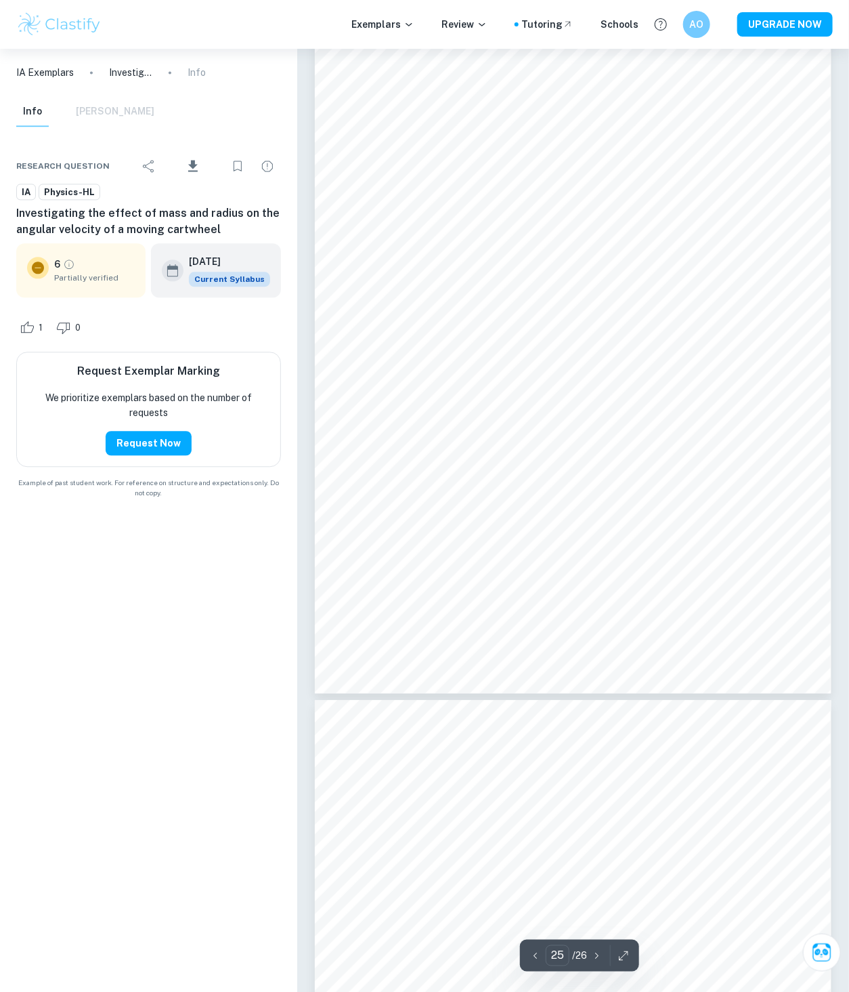
scroll to position [18139, 0]
